Goal: Task Accomplishment & Management: Complete application form

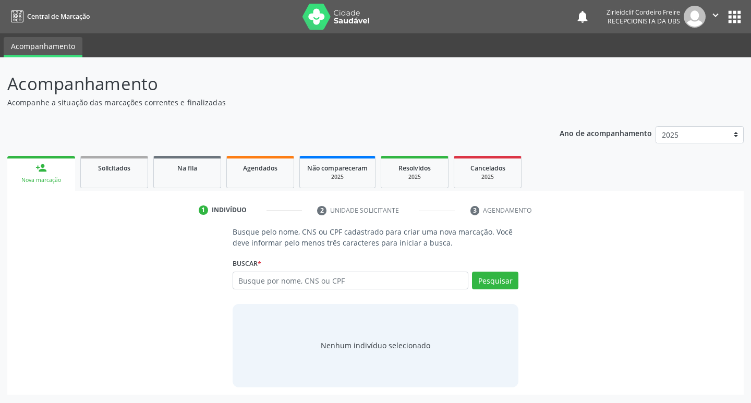
click at [279, 280] on input "text" at bounding box center [351, 281] width 236 height 18
click at [255, 178] on link "Agendados" at bounding box center [260, 172] width 68 height 32
select select "9"
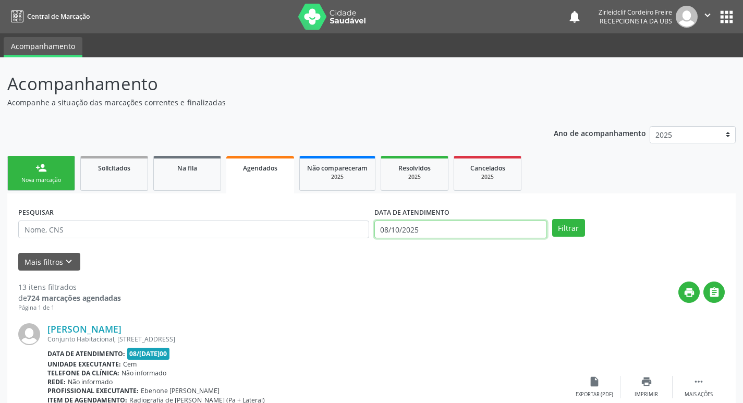
click at [444, 229] on input "08/10/2025" at bounding box center [461, 230] width 173 height 18
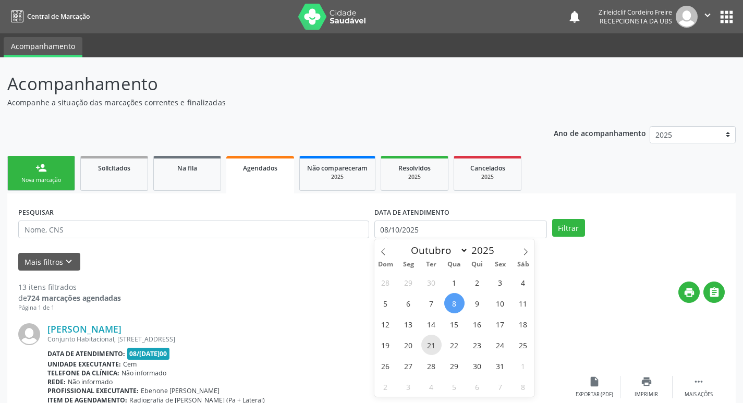
click at [430, 346] on span "21" at bounding box center [432, 345] width 20 height 20
type input "2[DATE]"
click at [432, 348] on span "21" at bounding box center [432, 345] width 20 height 20
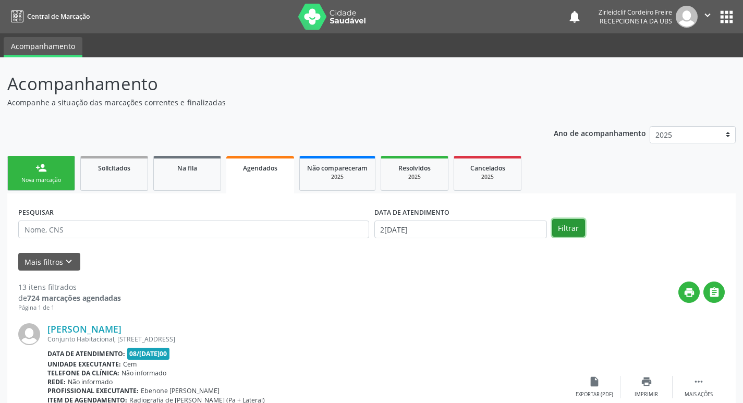
click at [572, 229] on button "Filtrar" at bounding box center [568, 228] width 33 height 18
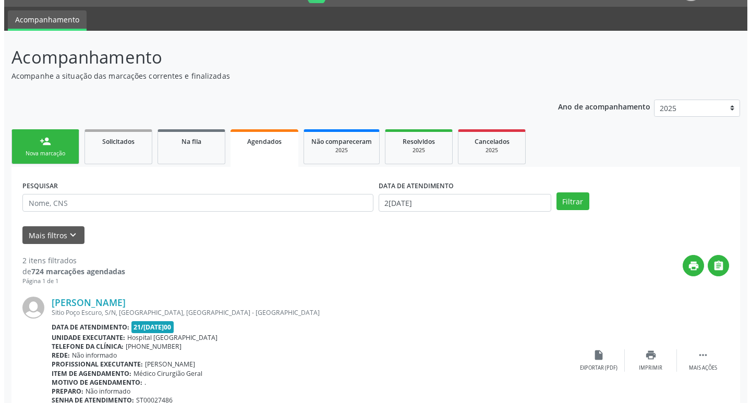
scroll to position [104, 0]
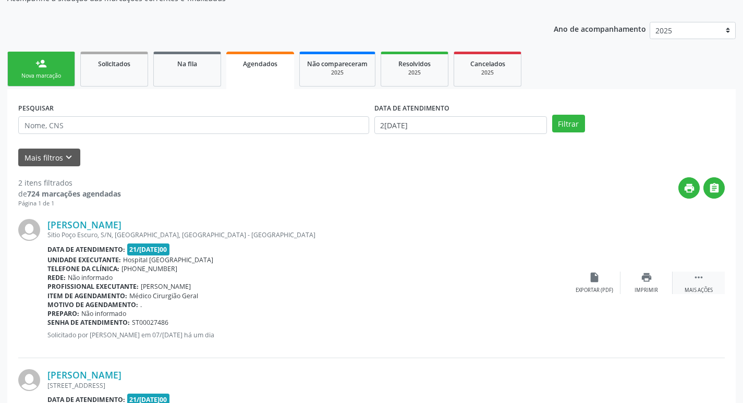
click at [702, 283] on icon "" at bounding box center [698, 277] width 11 height 11
click at [594, 276] on icon "cancel" at bounding box center [594, 277] width 11 height 11
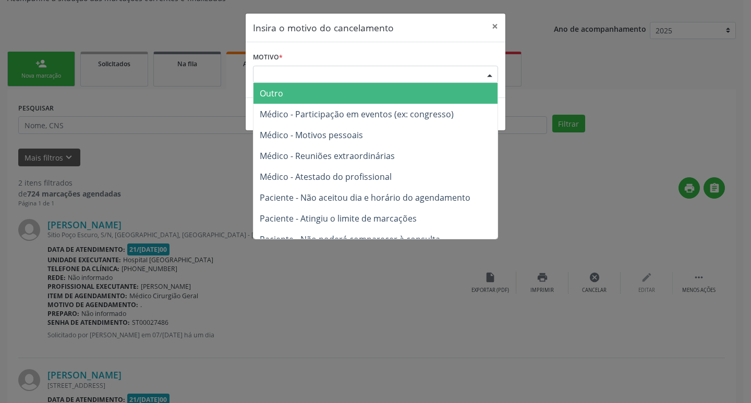
click at [265, 74] on div "Escolha o motivo" at bounding box center [375, 75] width 245 height 18
click at [286, 94] on span "Outro" at bounding box center [376, 93] width 244 height 21
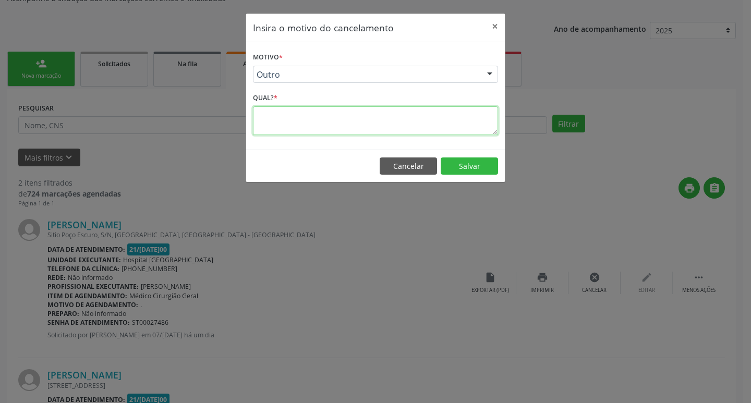
click at [289, 115] on textarea at bounding box center [375, 120] width 245 height 29
click at [298, 115] on textarea "paciente ja realizou cirurgia." at bounding box center [375, 120] width 245 height 29
type textarea "paciente já realizou cirurgia."
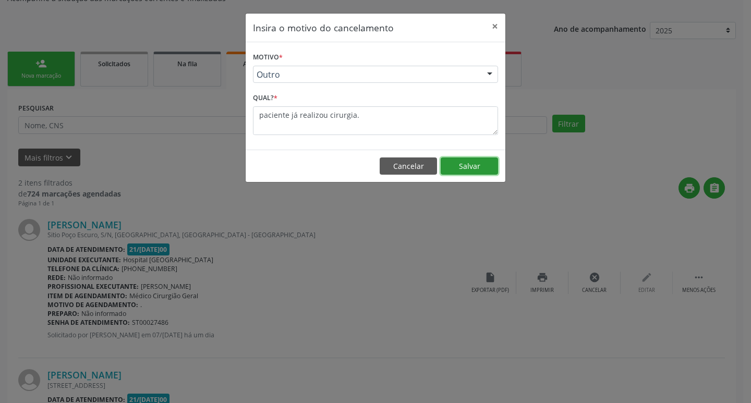
click at [467, 164] on button "Salvar" at bounding box center [469, 167] width 57 height 18
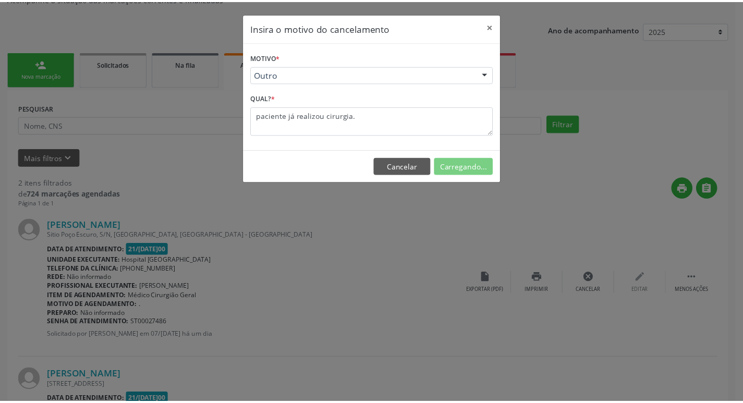
scroll to position [0, 0]
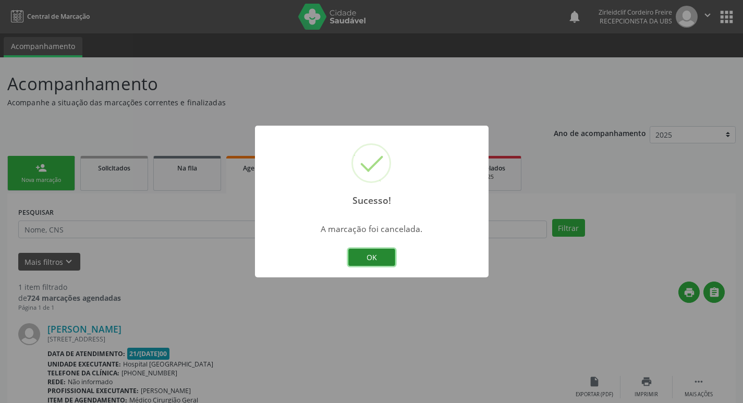
click at [381, 259] on button "OK" at bounding box center [372, 258] width 47 height 18
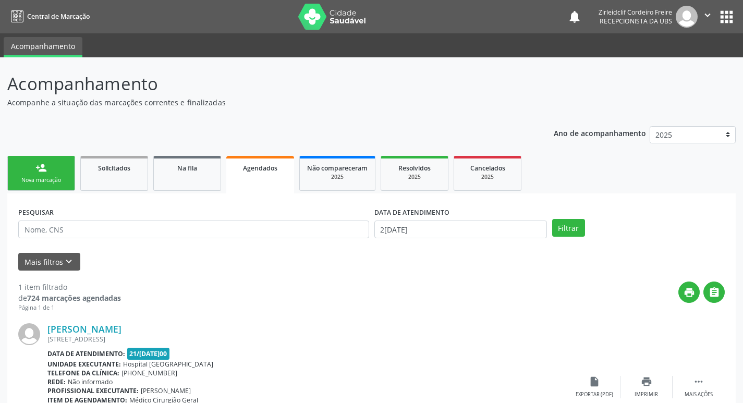
drag, startPoint x: 64, startPoint y: 176, endPoint x: 44, endPoint y: 185, distance: 21.9
click at [64, 175] on link "person_add Nova marcação" at bounding box center [41, 173] width 68 height 35
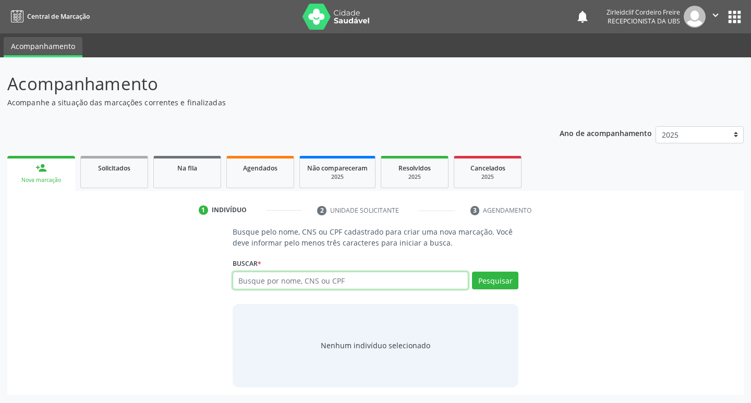
click at [274, 285] on input "text" at bounding box center [351, 281] width 236 height 18
type input "[PERSON_NAME]"
click at [500, 279] on button "Pesquisar" at bounding box center [495, 281] width 46 height 18
type input "[PERSON_NAME]"
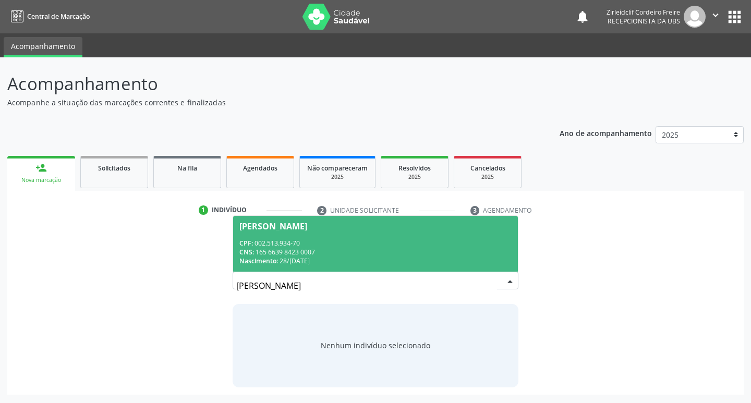
click at [401, 251] on div "CNS: 165 6639 8423 0007" at bounding box center [375, 252] width 273 height 9
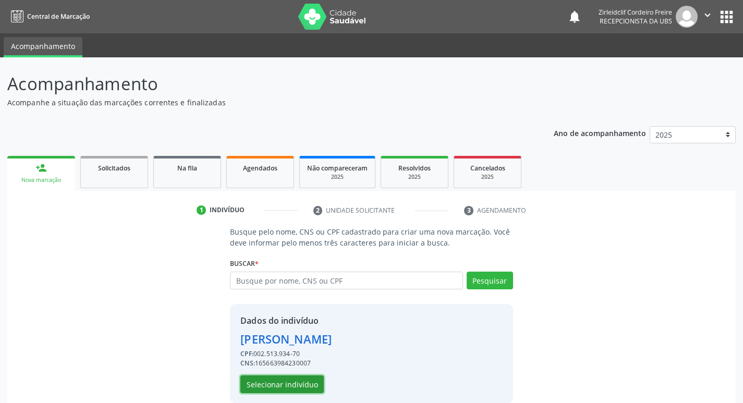
click at [272, 390] on button "Selecionar indivíduo" at bounding box center [282, 385] width 83 height 18
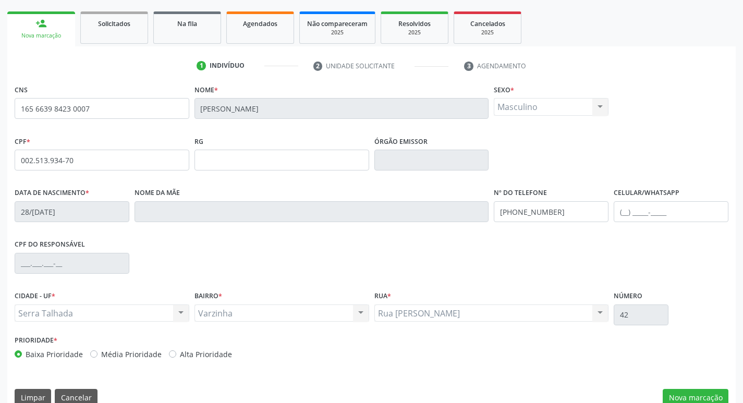
scroll to position [162, 0]
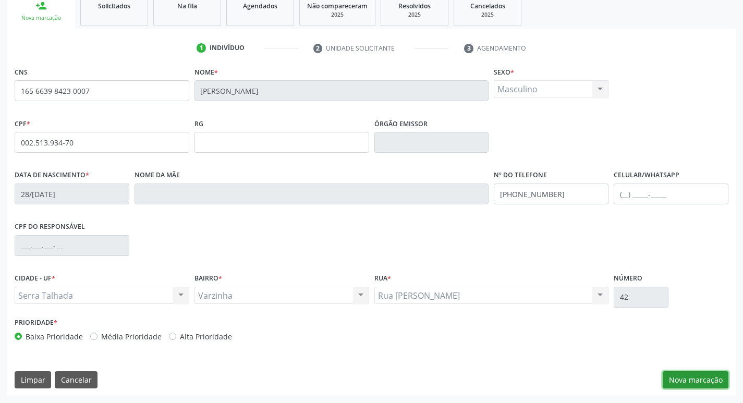
click at [683, 379] on button "Nova marcação" at bounding box center [696, 380] width 66 height 18
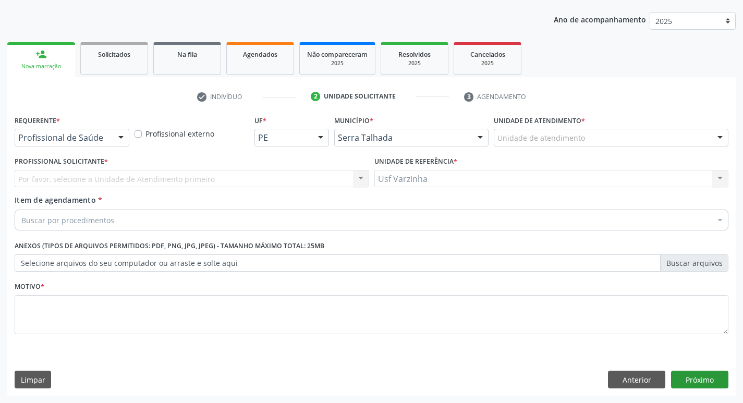
scroll to position [114, 0]
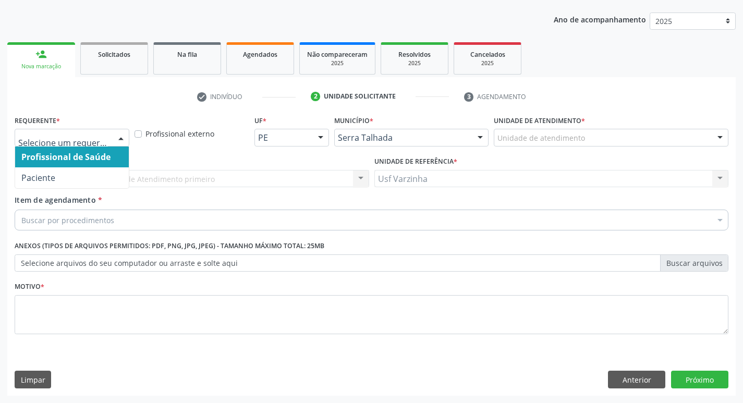
click at [118, 140] on div at bounding box center [121, 138] width 16 height 18
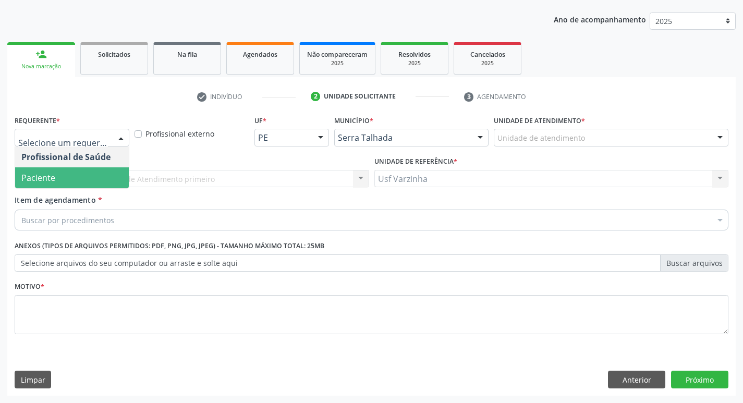
click at [103, 175] on span "Paciente" at bounding box center [72, 177] width 114 height 21
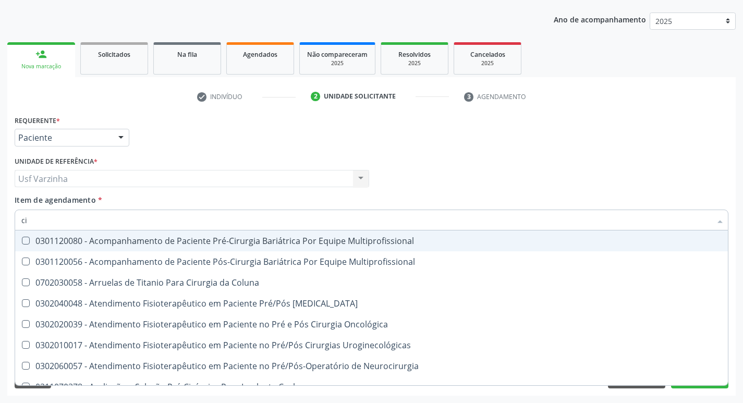
type input "c"
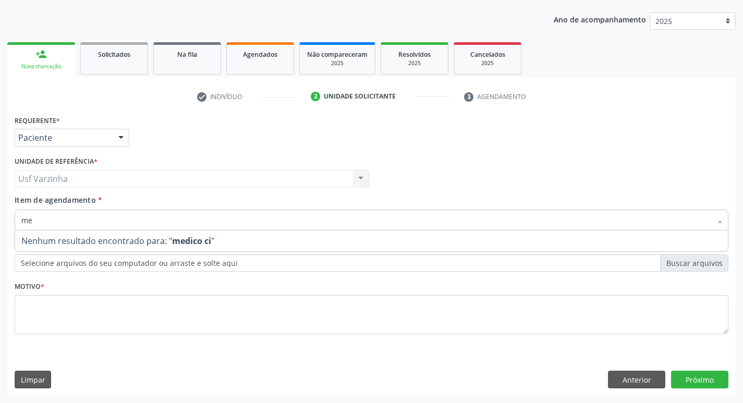
type input "m"
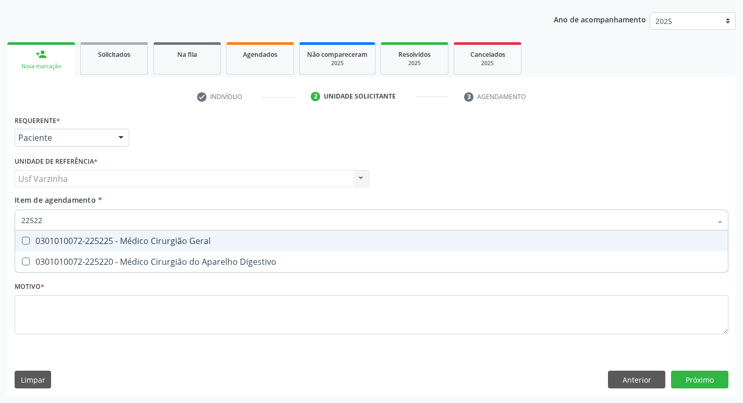
type input "225225"
click at [34, 243] on div "0301010072-225225 - Médico Cirurgião Geral" at bounding box center [371, 241] width 701 height 8
checkbox Geral "true"
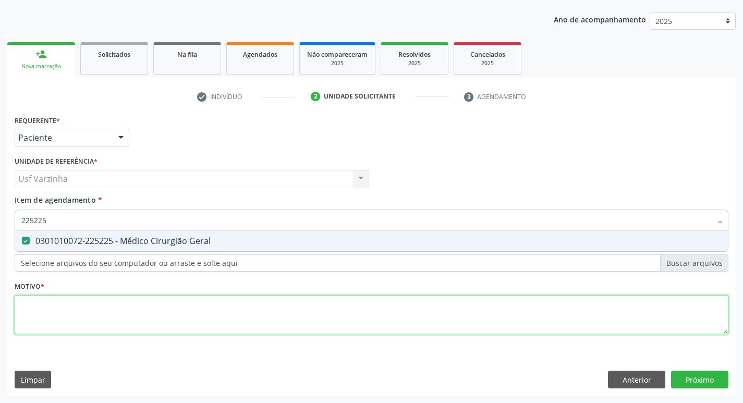
click at [34, 303] on div "Requerente * Paciente Profissional de Saúde Paciente Nenhum resultado encontrad…" at bounding box center [372, 231] width 714 height 236
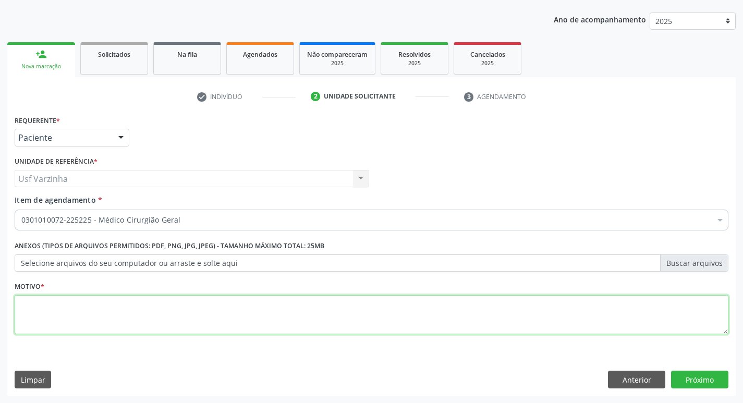
click at [16, 312] on textarea at bounding box center [372, 315] width 714 height 40
type textarea "rastreio"
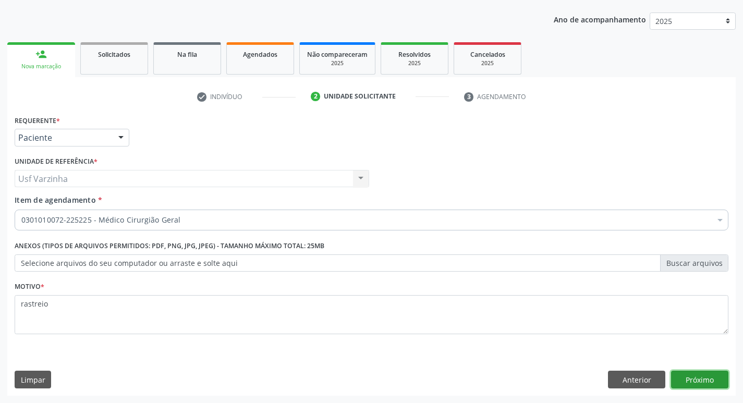
click at [714, 382] on button "Próximo" at bounding box center [699, 380] width 57 height 18
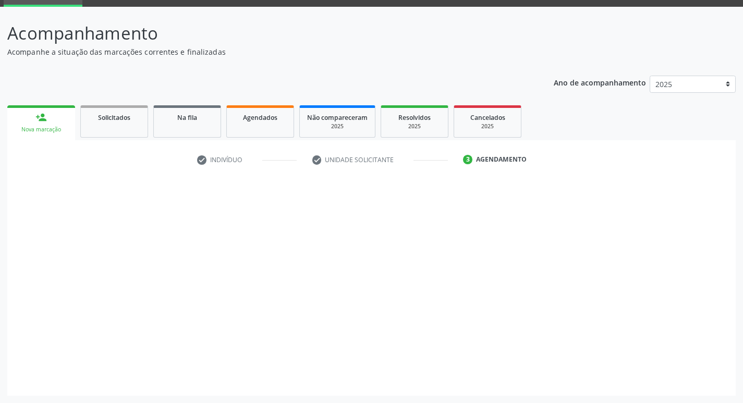
scroll to position [51, 0]
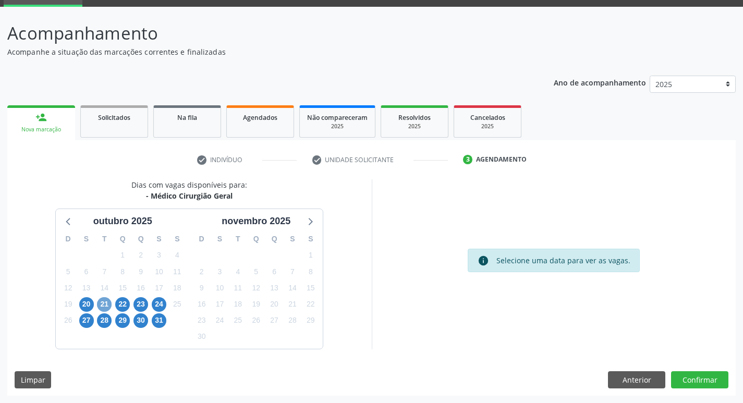
click at [106, 306] on span "21" at bounding box center [104, 304] width 15 height 15
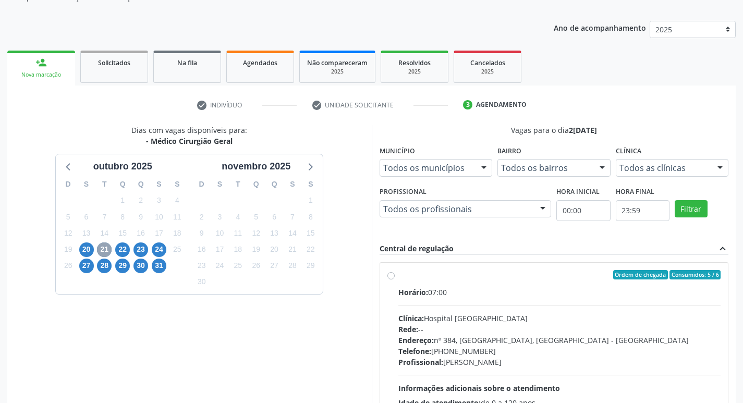
scroll to position [155, 0]
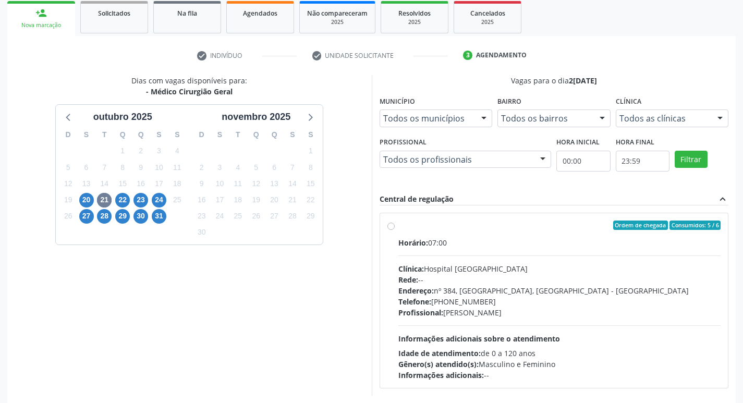
click at [399, 227] on label "Ordem de chegada Consumidos: 5 / 6 Horário: 07:00 Clínica: Hospital [GEOGRAPHIC…" at bounding box center [560, 301] width 323 height 160
click at [388, 227] on input "Ordem de chegada Consumidos: 5 / 6 Horário: 07:00 Clínica: Hospital [GEOGRAPHIC…" at bounding box center [391, 225] width 7 height 9
radio input "true"
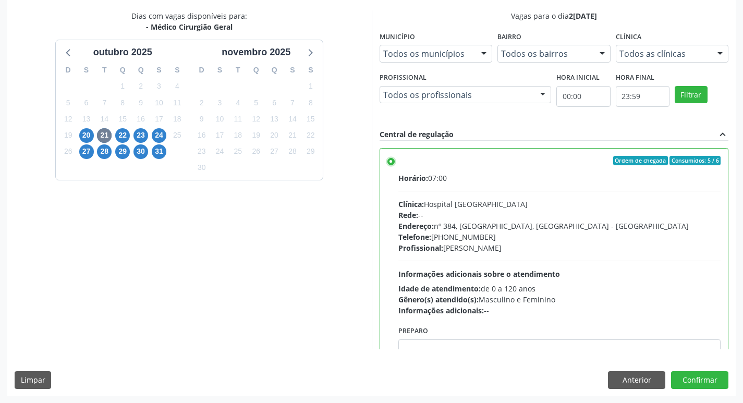
scroll to position [220, 0]
click at [689, 380] on button "Confirmar" at bounding box center [699, 380] width 57 height 18
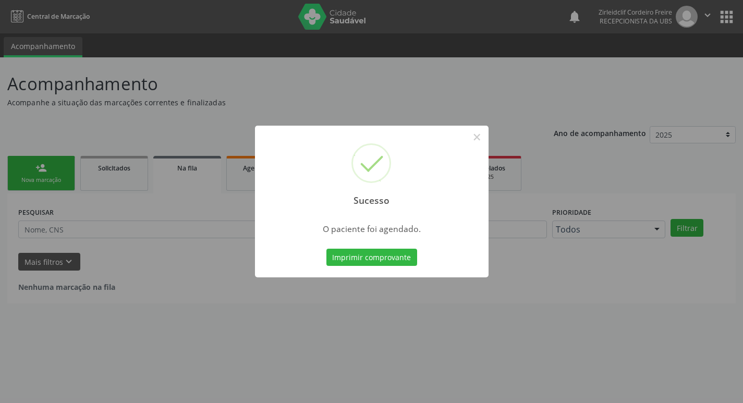
scroll to position [0, 0]
click at [394, 259] on button "Imprimir comprovante" at bounding box center [375, 258] width 91 height 18
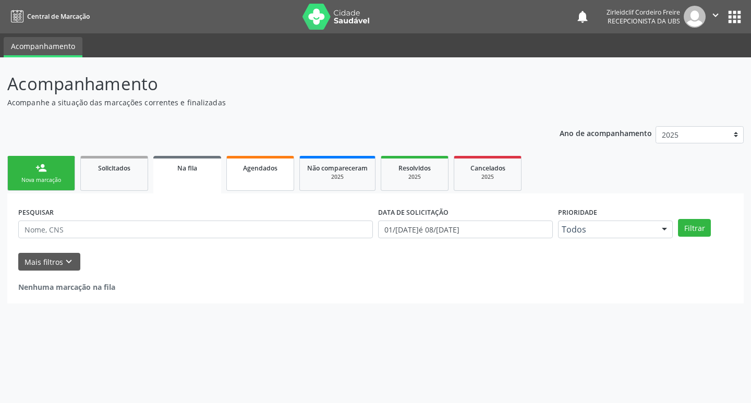
click at [256, 178] on link "Agendados" at bounding box center [260, 173] width 68 height 35
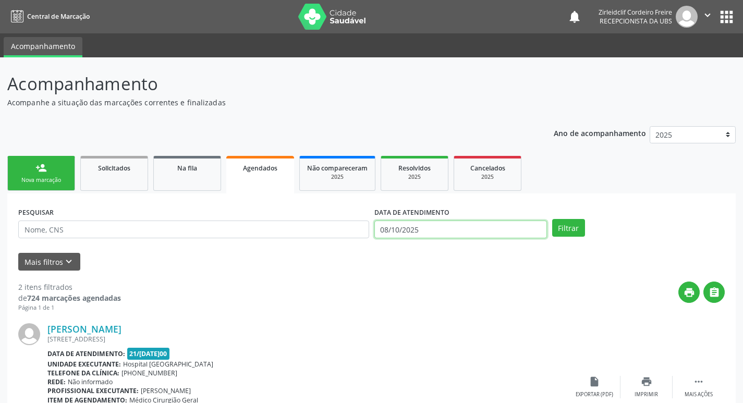
click at [401, 233] on input "08/10/2025" at bounding box center [461, 230] width 173 height 18
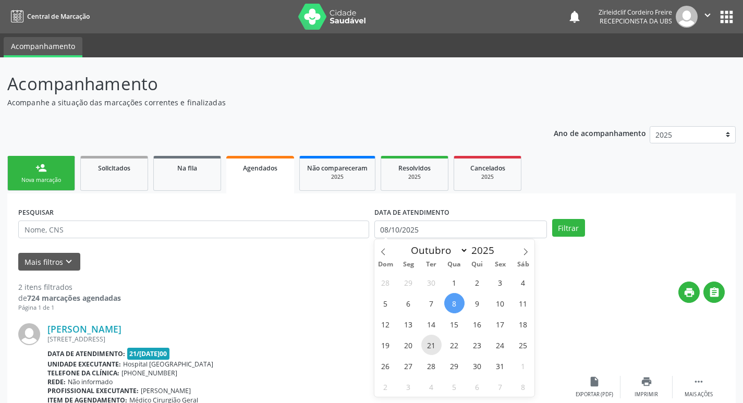
click at [431, 351] on span "21" at bounding box center [432, 345] width 20 height 20
type input "2[DATE]"
click at [431, 349] on span "21" at bounding box center [432, 345] width 20 height 20
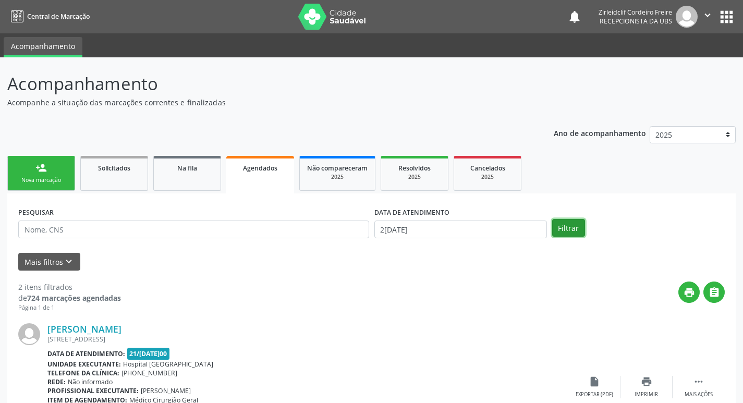
click at [569, 230] on button "Filtrar" at bounding box center [568, 228] width 33 height 18
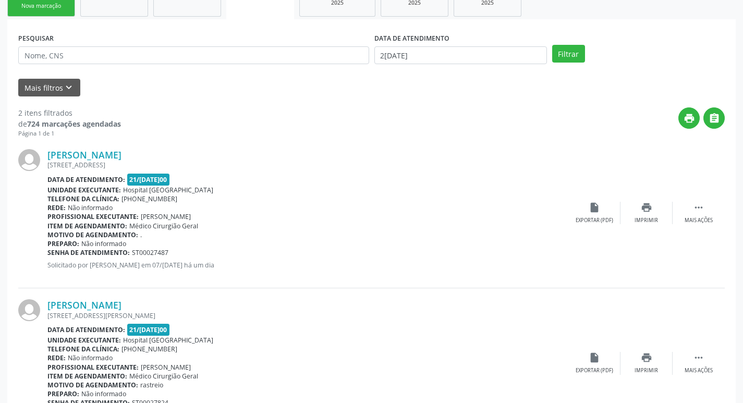
scroll to position [209, 0]
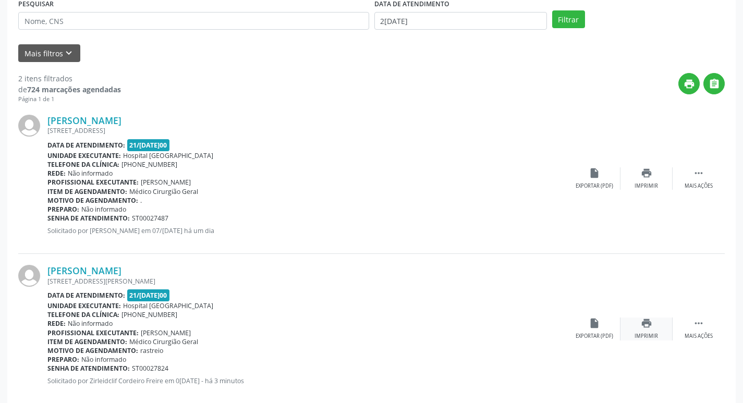
click at [652, 335] on div "Imprimir" at bounding box center [646, 336] width 23 height 7
